Goal: Find specific page/section: Find specific page/section

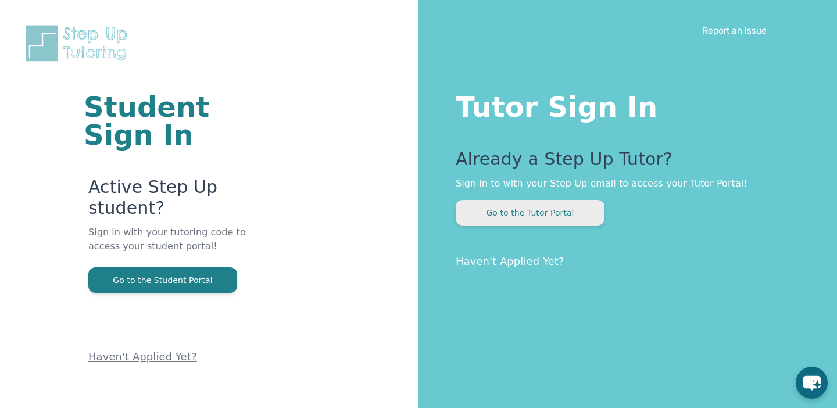
click at [527, 217] on button "Go to the Tutor Portal" at bounding box center [530, 213] width 149 height 26
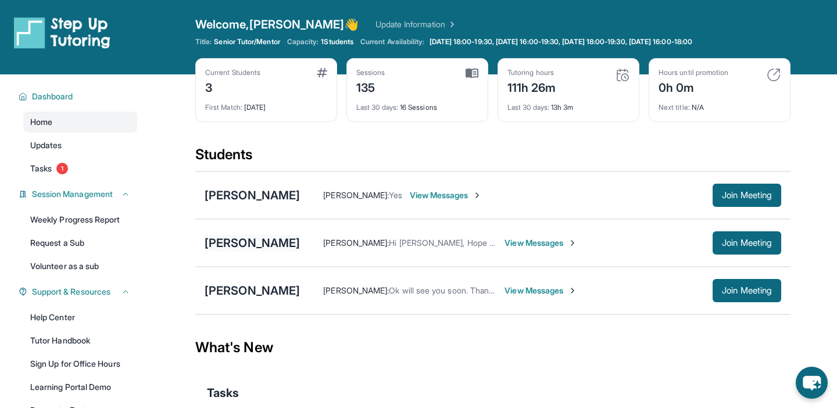
click at [274, 248] on div "[PERSON_NAME]" at bounding box center [252, 243] width 95 height 16
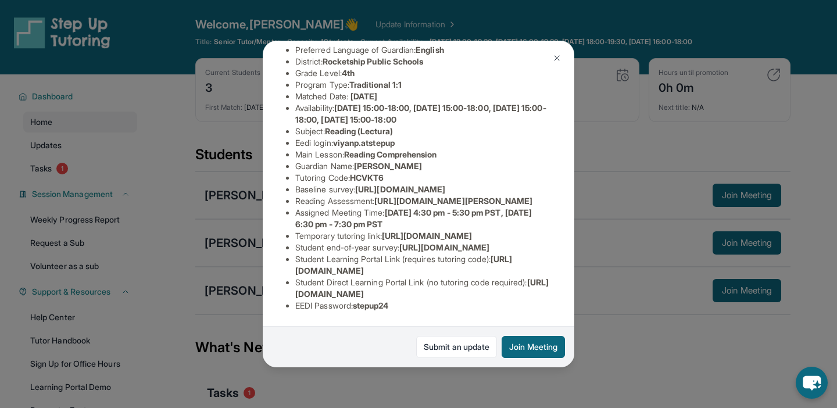
scroll to position [220, 1]
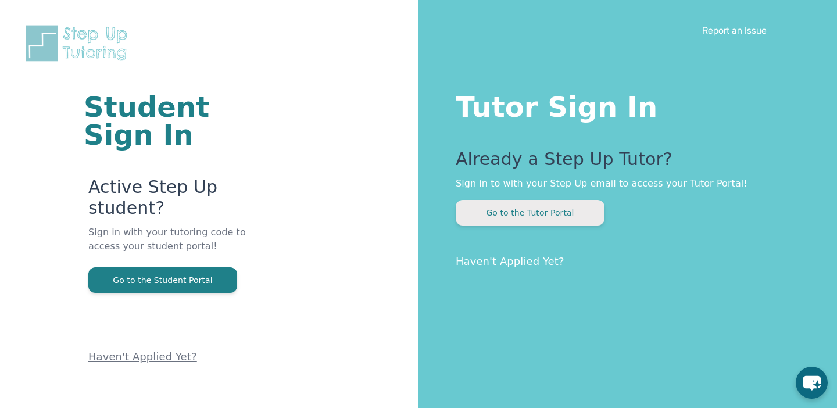
click at [525, 225] on button "Go to the Tutor Portal" at bounding box center [530, 213] width 149 height 26
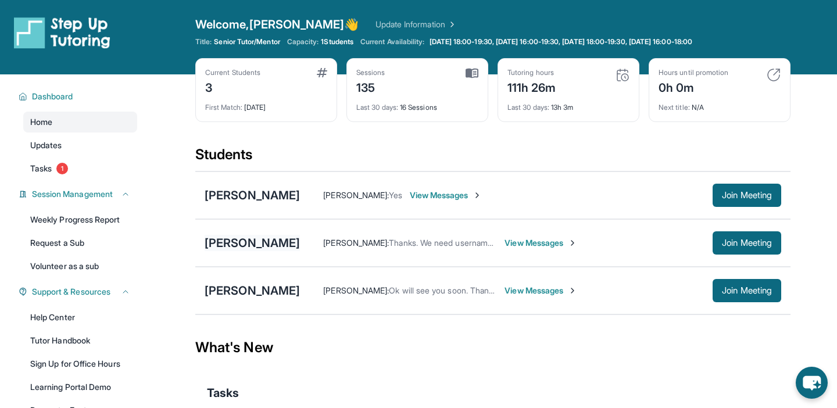
click at [274, 244] on div "[PERSON_NAME]" at bounding box center [252, 243] width 95 height 16
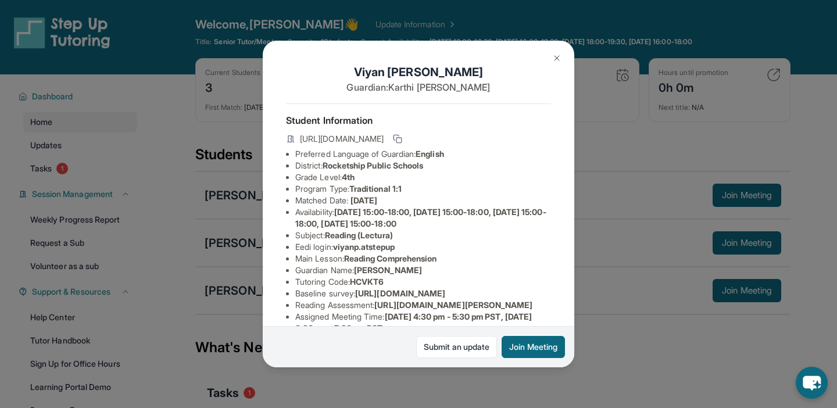
click at [559, 60] on img at bounding box center [556, 58] width 9 height 9
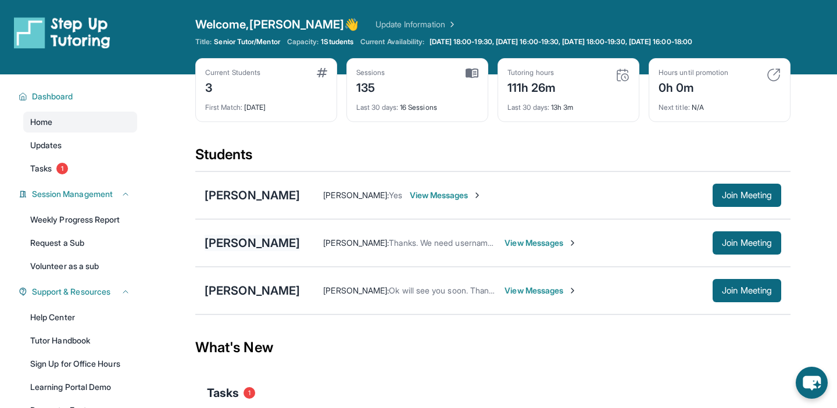
click at [262, 241] on div "[PERSON_NAME]" at bounding box center [252, 243] width 95 height 16
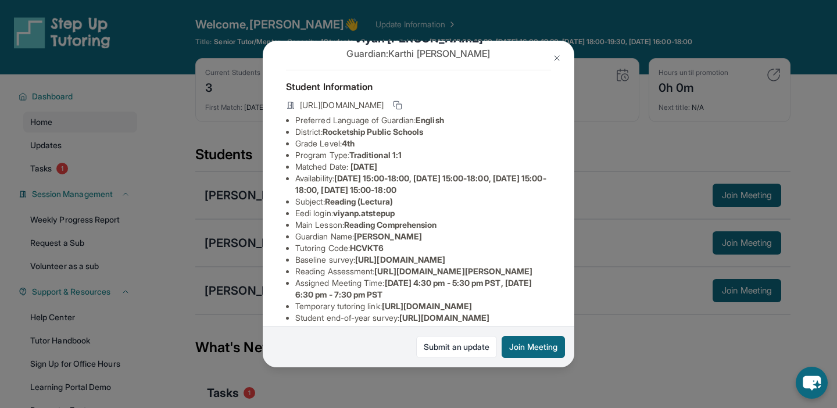
scroll to position [35, 0]
click at [545, 66] on div "Viyan Prasanna Guardian: Karthi Pitchai" at bounding box center [418, 49] width 265 height 40
click at [554, 58] on img at bounding box center [556, 58] width 9 height 9
